Goal: Find specific page/section: Find specific page/section

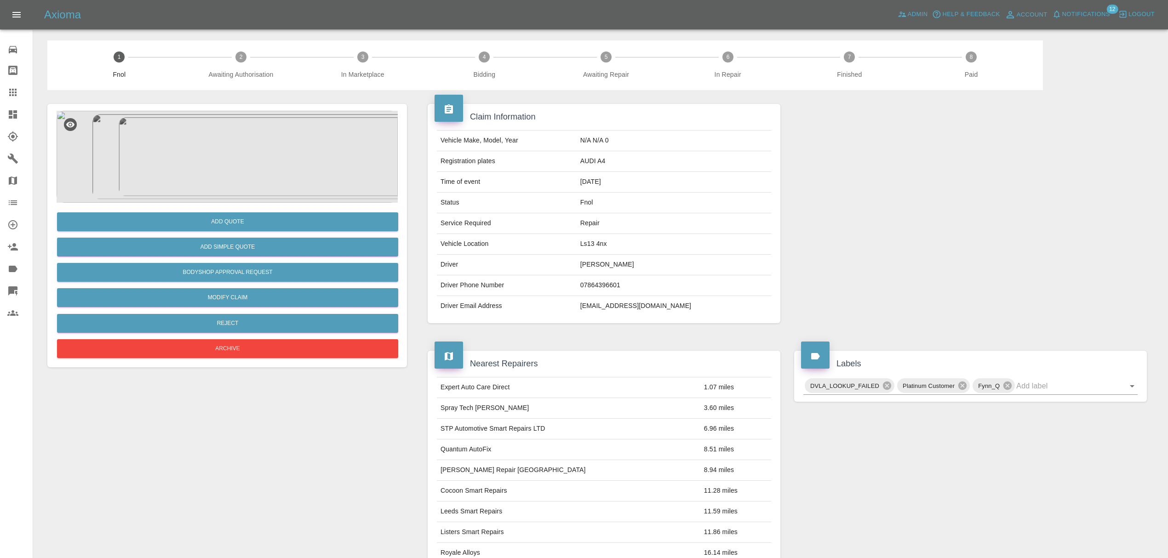
drag, startPoint x: 0, startPoint y: 0, endPoint x: 21, endPoint y: 111, distance: 113.1
click at [21, 111] on div at bounding box center [20, 114] width 26 height 11
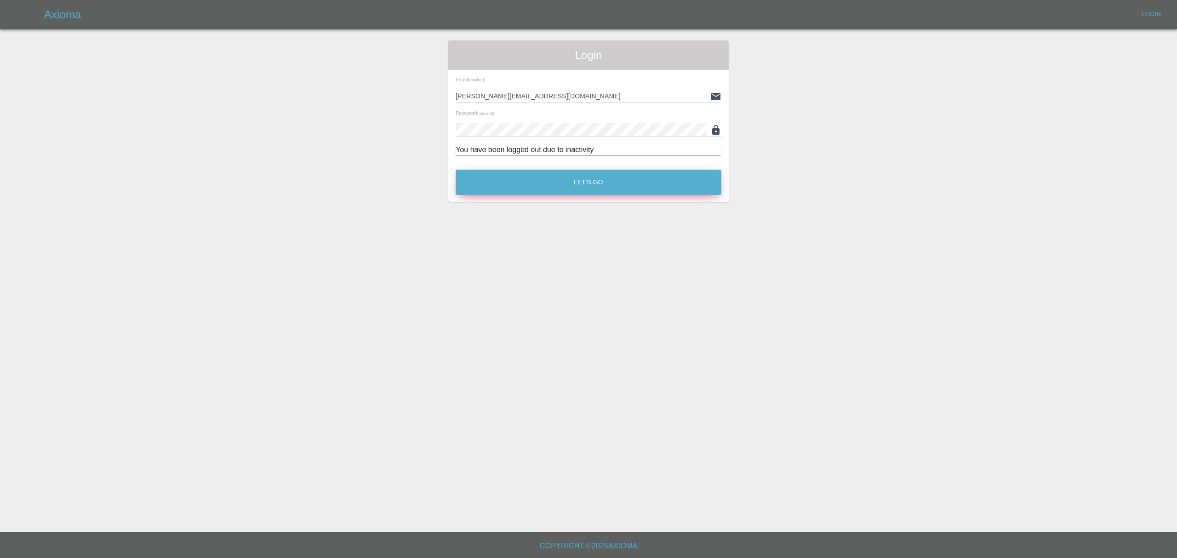
click at [600, 180] on button "Let's Go" at bounding box center [589, 182] width 266 height 25
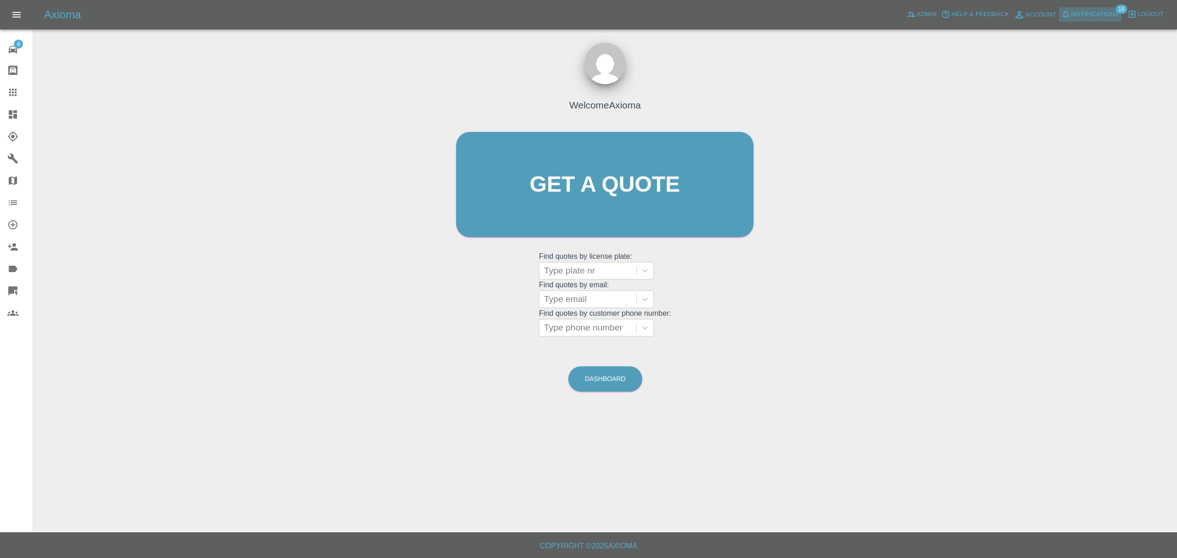
click at [1090, 10] on span "Notifications" at bounding box center [1095, 14] width 48 height 11
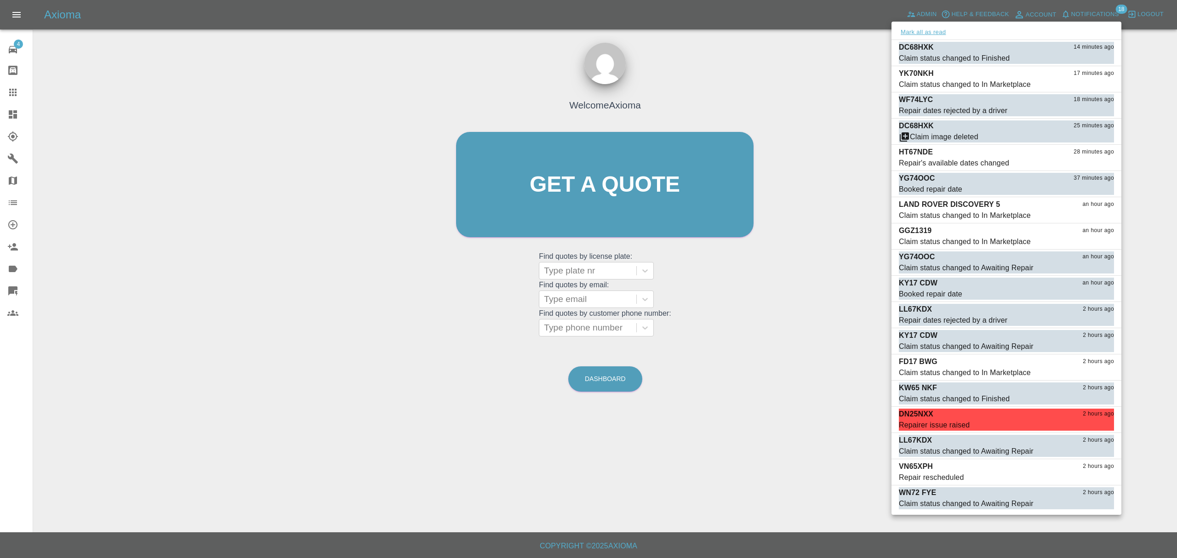
click at [920, 30] on button "Mark all as read" at bounding box center [923, 32] width 49 height 11
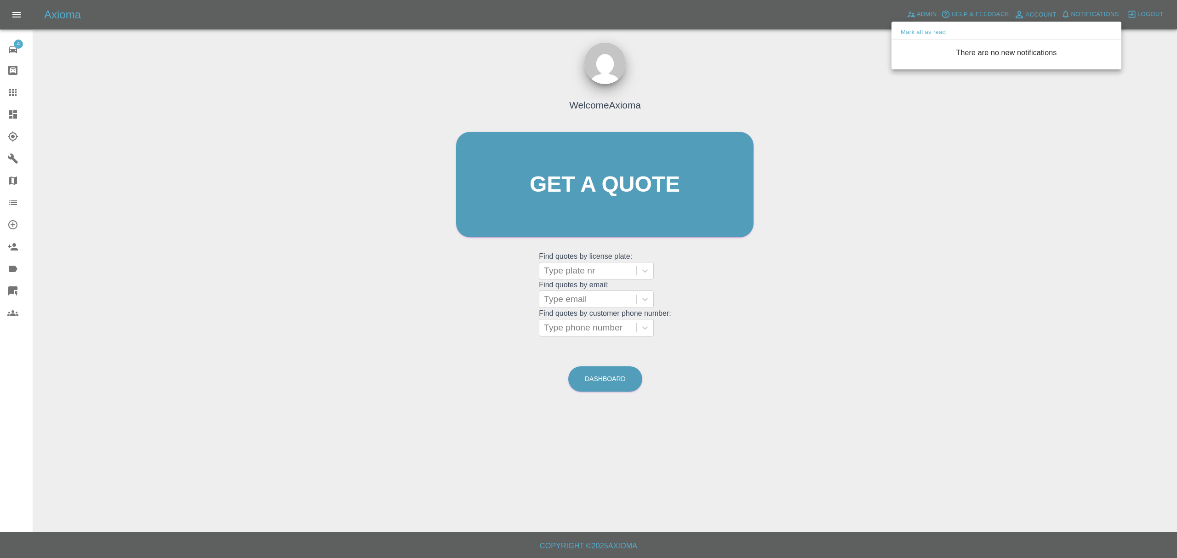
drag, startPoint x: 811, startPoint y: 133, endPoint x: 888, endPoint y: 67, distance: 101.4
click at [811, 133] on div at bounding box center [588, 279] width 1177 height 558
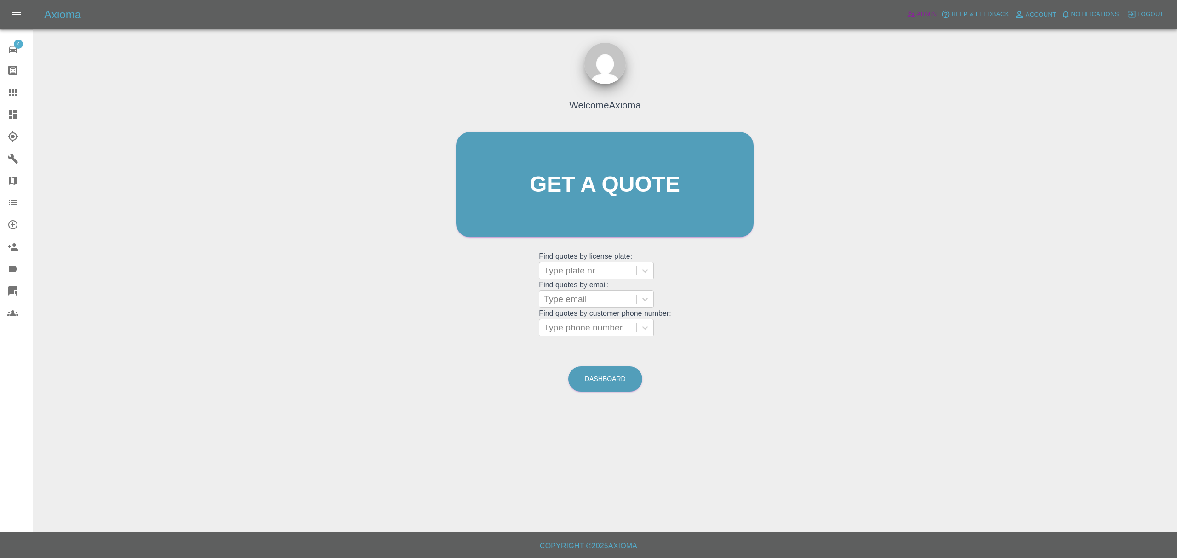
click at [922, 12] on span "Admin" at bounding box center [927, 14] width 20 height 11
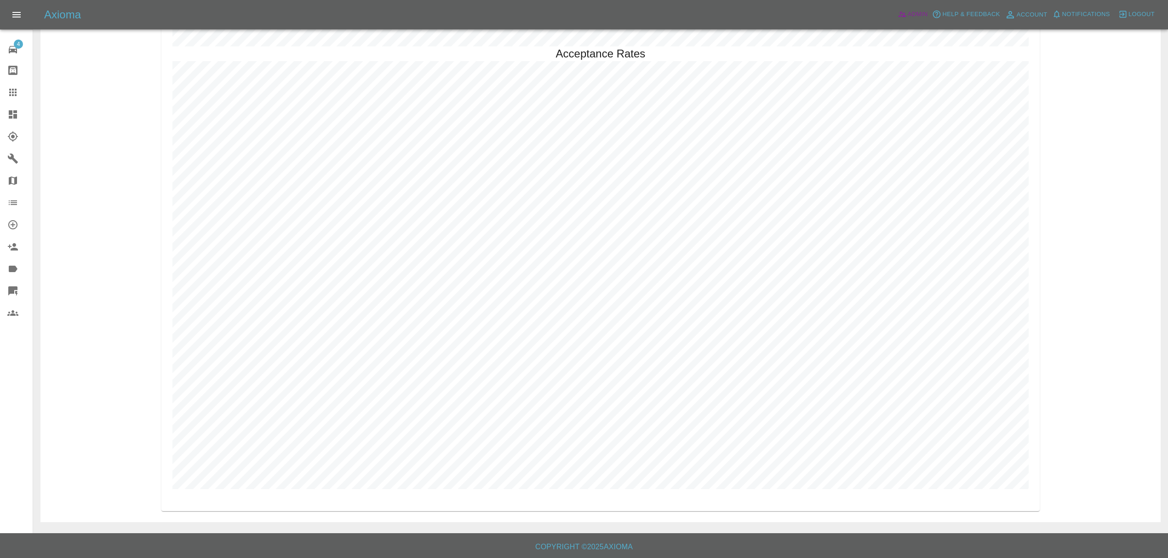
scroll to position [2676, 0]
click at [14, 113] on icon at bounding box center [12, 114] width 11 height 11
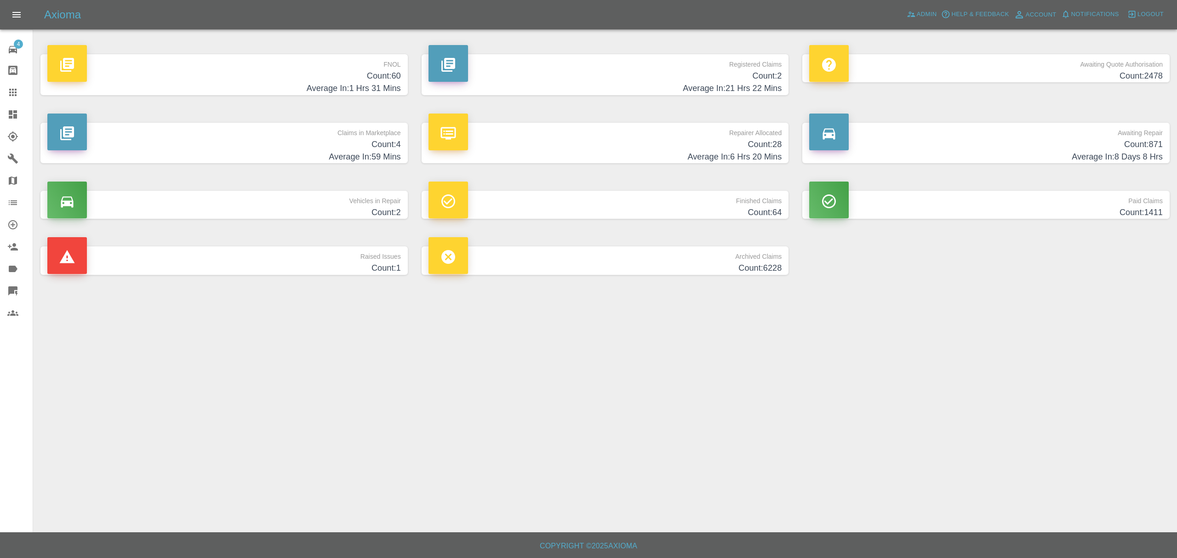
click at [328, 133] on p "Claims in Marketplace" at bounding box center [223, 131] width 353 height 16
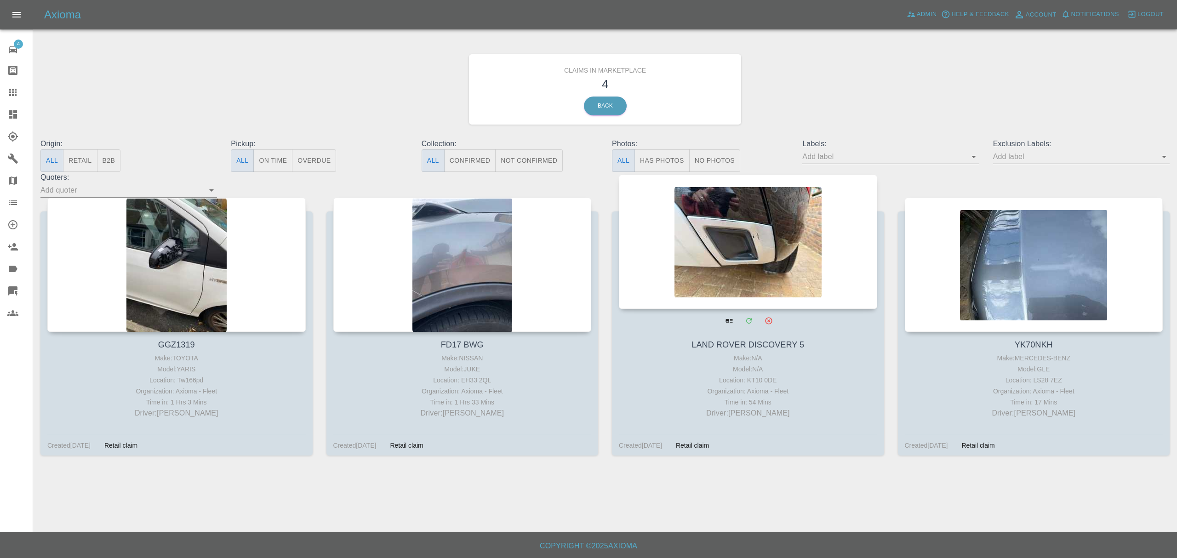
click at [815, 267] on div at bounding box center [748, 242] width 258 height 134
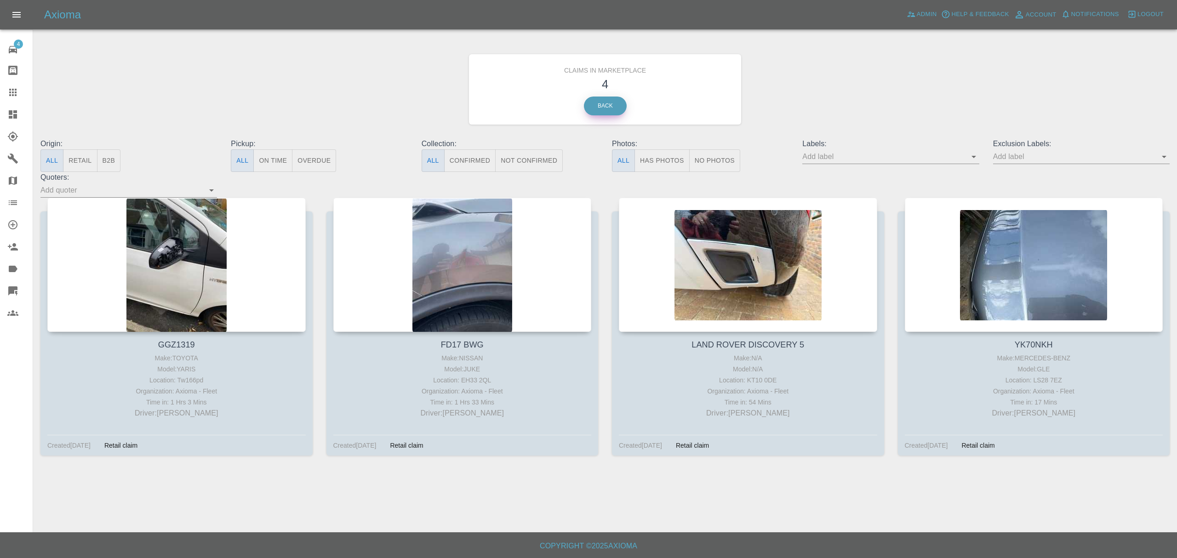
click at [598, 107] on link "Back" at bounding box center [605, 106] width 43 height 19
